Goal: Task Accomplishment & Management: Manage account settings

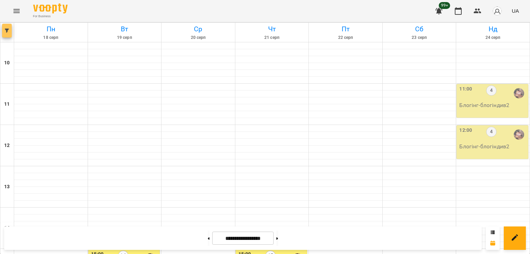
click at [9, 24] on button "button" at bounding box center [7, 31] width 10 height 14
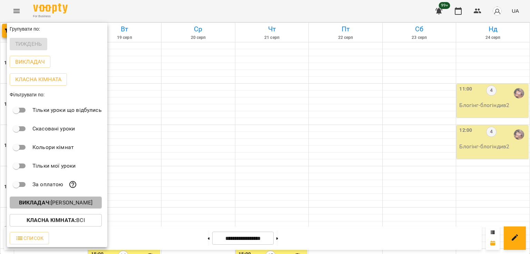
click at [72, 209] on button "Викладач : [PERSON_NAME]" at bounding box center [56, 203] width 92 height 12
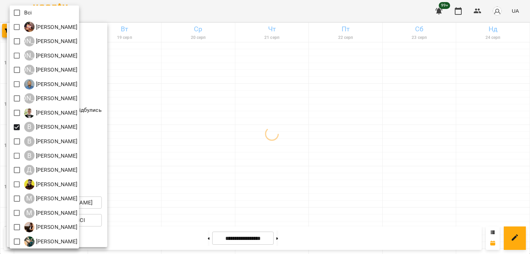
drag, startPoint x: 241, startPoint y: 133, endPoint x: 251, endPoint y: 131, distance: 9.6
click at [243, 133] on div at bounding box center [265, 127] width 530 height 254
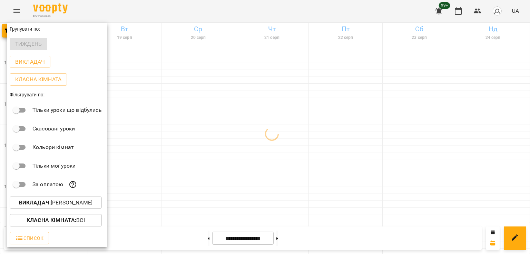
click at [275, 91] on div at bounding box center [265, 127] width 530 height 254
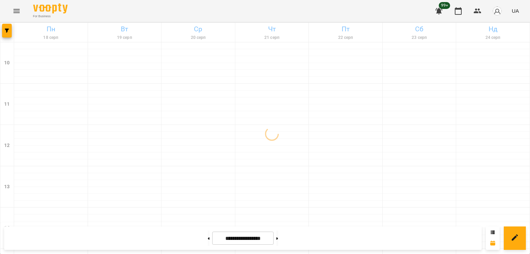
scroll to position [241, 0]
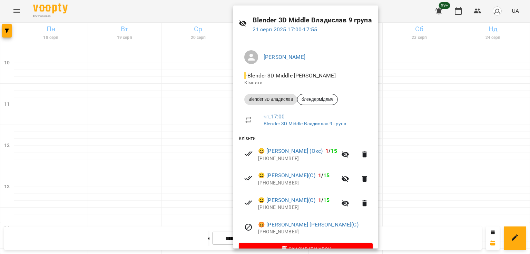
scroll to position [34, 0]
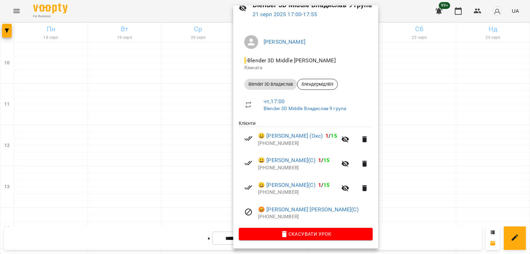
click at [287, 218] on p "[PHONE_NUMBER]" at bounding box center [315, 217] width 114 height 7
copy p "380501850760"
drag, startPoint x: 197, startPoint y: 152, endPoint x: 209, endPoint y: 151, distance: 11.4
click at [197, 152] on div at bounding box center [265, 127] width 530 height 254
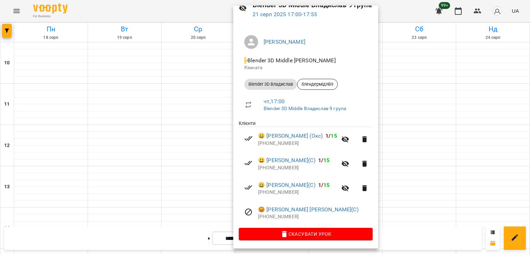
drag, startPoint x: 192, startPoint y: 148, endPoint x: 242, endPoint y: 151, distance: 50.4
click at [196, 149] on div at bounding box center [265, 127] width 530 height 254
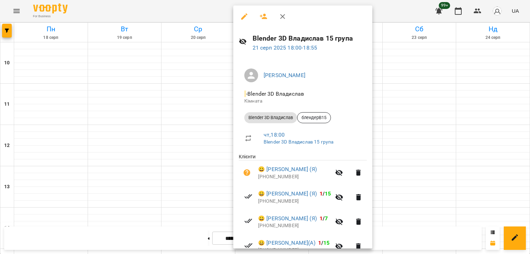
click at [161, 149] on div at bounding box center [265, 127] width 530 height 254
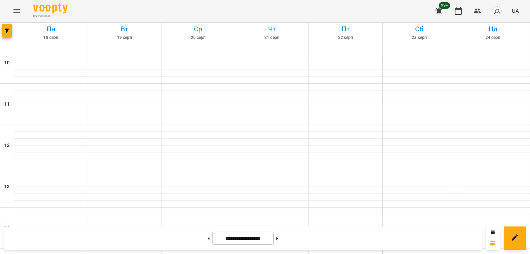
scroll to position [276, 0]
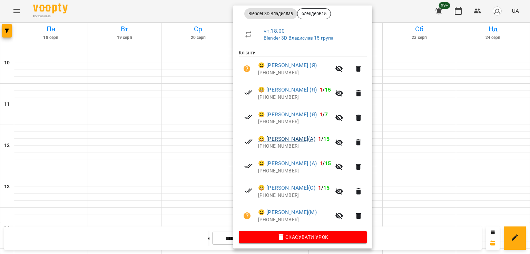
scroll to position [108, 0]
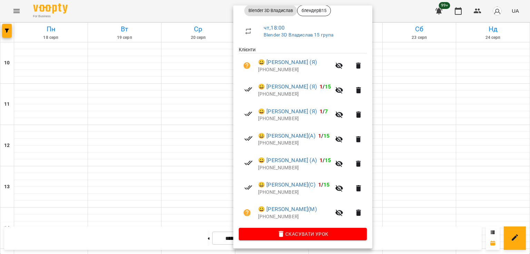
click at [201, 129] on div at bounding box center [265, 127] width 530 height 254
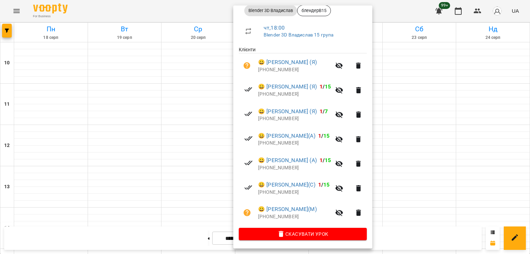
drag, startPoint x: 212, startPoint y: 145, endPoint x: 117, endPoint y: 38, distance: 143.4
click at [210, 143] on div at bounding box center [265, 127] width 530 height 254
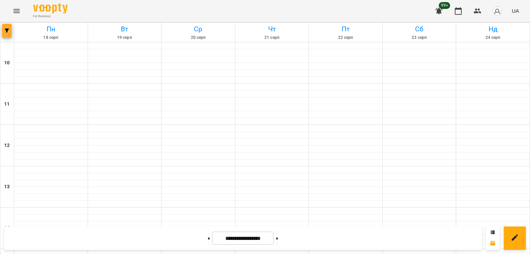
click at [3, 36] on button "button" at bounding box center [7, 31] width 10 height 14
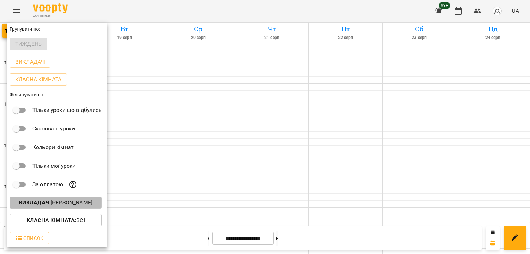
click at [66, 200] on p "Викладач : [PERSON_NAME]" at bounding box center [55, 203] width 73 height 8
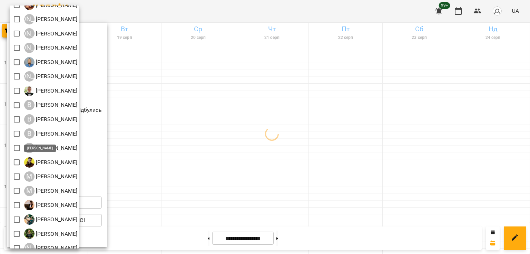
scroll to position [44, 0]
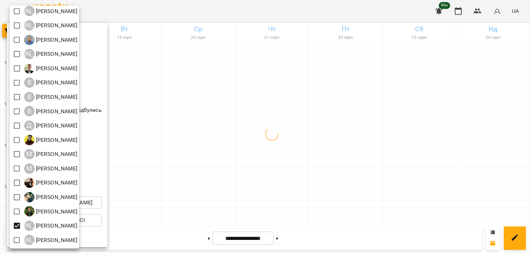
click at [252, 164] on div at bounding box center [265, 127] width 530 height 254
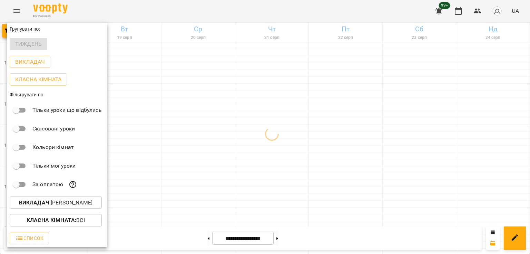
click at [279, 150] on div at bounding box center [265, 127] width 530 height 254
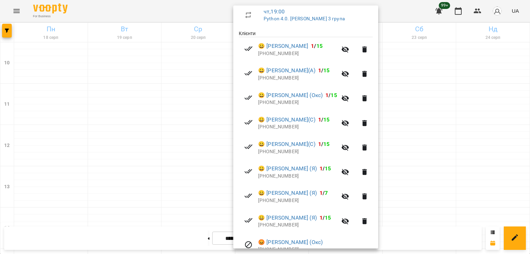
scroll to position [157, 0]
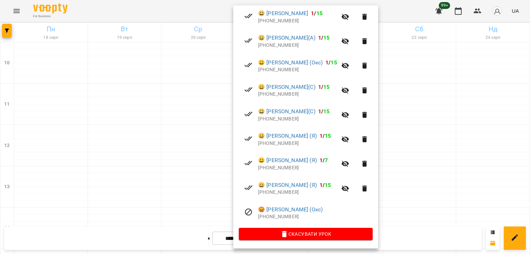
click at [193, 108] on div at bounding box center [265, 127] width 530 height 254
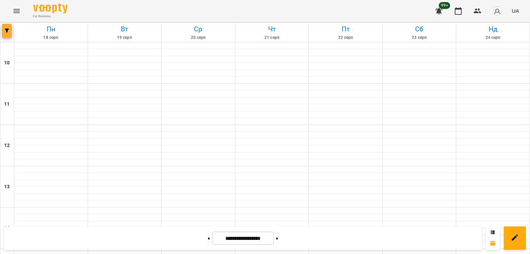
click at [10, 32] on span "button" at bounding box center [7, 31] width 10 height 4
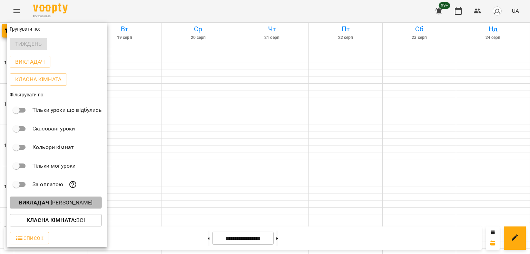
click at [68, 207] on p "Викладач : [PERSON_NAME]" at bounding box center [55, 203] width 73 height 8
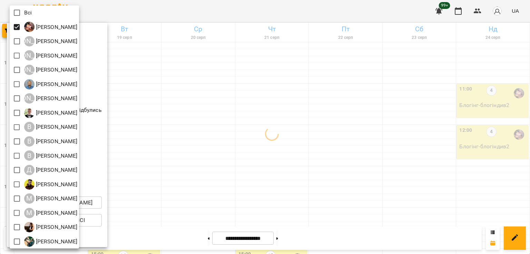
click at [249, 128] on div at bounding box center [265, 127] width 530 height 254
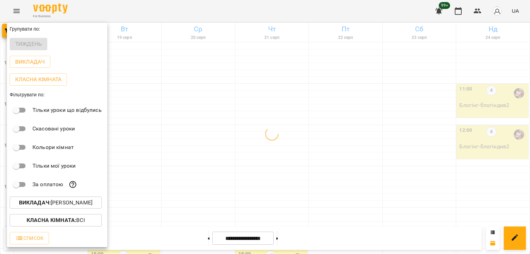
click at [266, 158] on div at bounding box center [265, 127] width 530 height 254
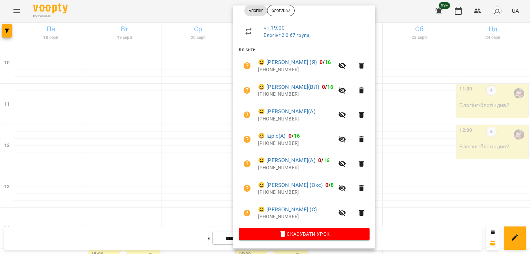
scroll to position [108, 0]
click at [215, 164] on div at bounding box center [265, 127] width 530 height 254
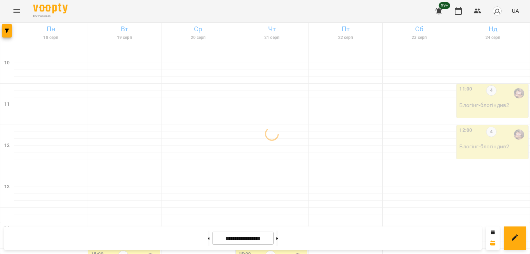
scroll to position [276, 0]
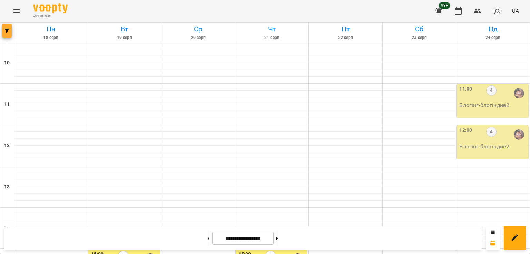
click at [4, 31] on span "button" at bounding box center [7, 31] width 10 height 4
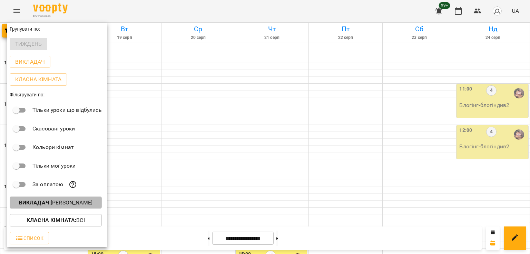
click at [89, 204] on p "Викладач : [PERSON_NAME]" at bounding box center [55, 203] width 73 height 8
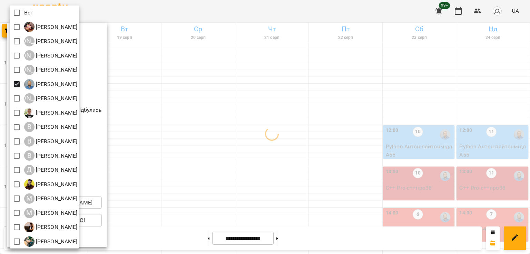
click at [270, 115] on div at bounding box center [265, 127] width 530 height 254
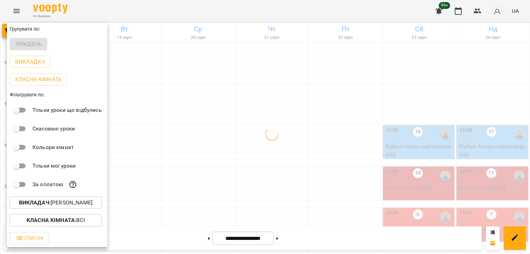
click at [273, 119] on div at bounding box center [265, 127] width 530 height 254
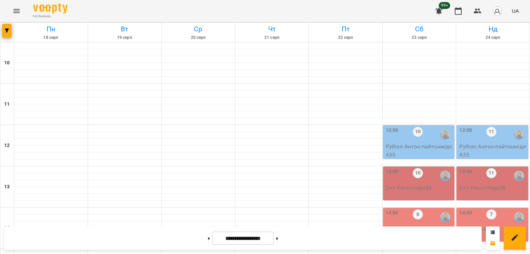
scroll to position [310, 0]
click at [2, 27] on button "button" at bounding box center [7, 31] width 10 height 14
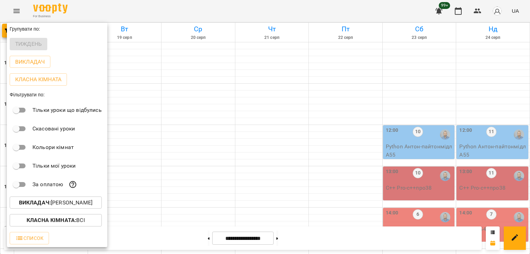
click at [78, 203] on p "Викладач : [PERSON_NAME]" at bounding box center [55, 203] width 73 height 8
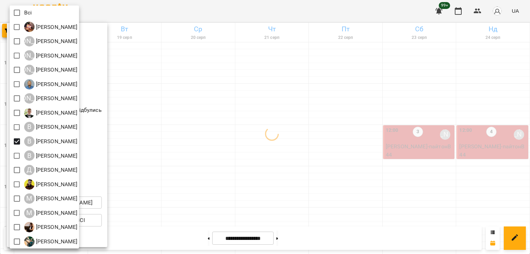
click at [285, 144] on div at bounding box center [265, 127] width 530 height 254
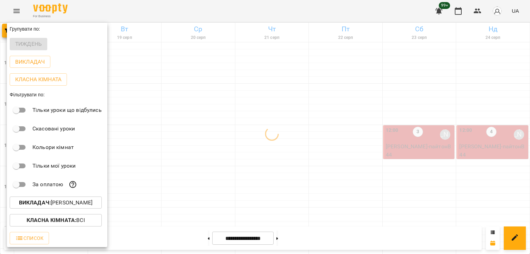
click at [200, 129] on div at bounding box center [265, 127] width 530 height 254
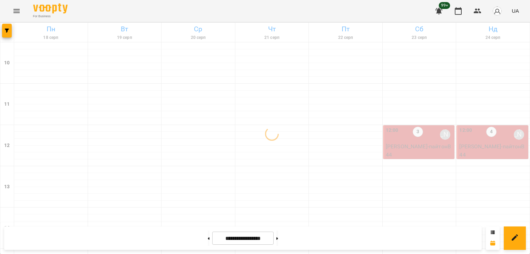
scroll to position [241, 0]
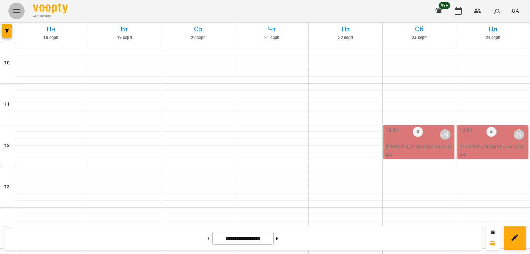
click at [20, 11] on icon "Menu" at bounding box center [16, 11] width 8 height 8
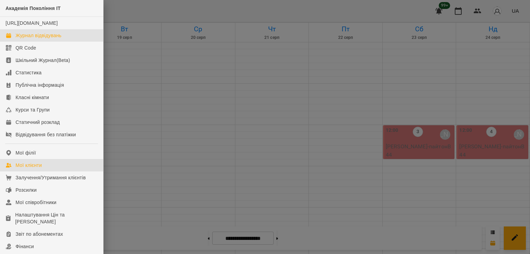
click at [41, 169] on div "Мої клієнти" at bounding box center [29, 165] width 26 height 7
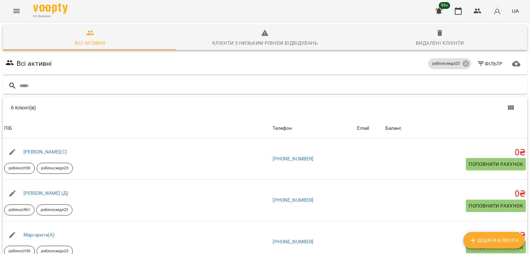
click at [482, 241] on span "Додати клієнта" at bounding box center [494, 241] width 50 height 8
select select "**"
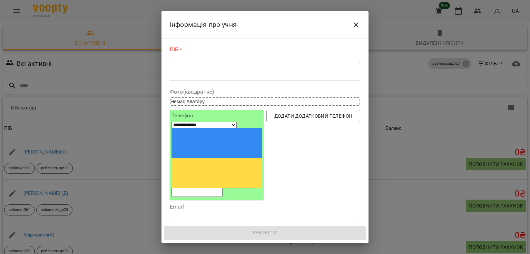
click at [210, 188] on input "tel" at bounding box center [196, 192] width 51 height 9
paste input "**********"
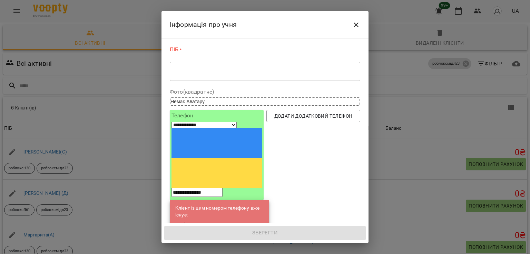
type input "**********"
click at [211, 222] on link "[PERSON_NAME](С)" at bounding box center [221, 225] width 43 height 7
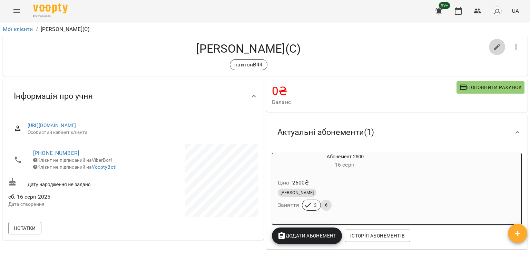
click at [494, 49] on icon "button" at bounding box center [497, 47] width 6 height 6
select select "**"
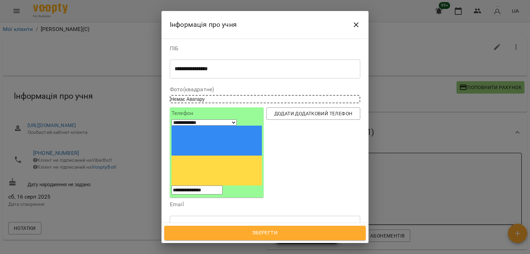
click at [204, 254] on div at bounding box center [201, 258] width 8 height 8
click at [262, 228] on button "Зберегти" at bounding box center [264, 233] width 201 height 14
